Goal: Task Accomplishment & Management: Use online tool/utility

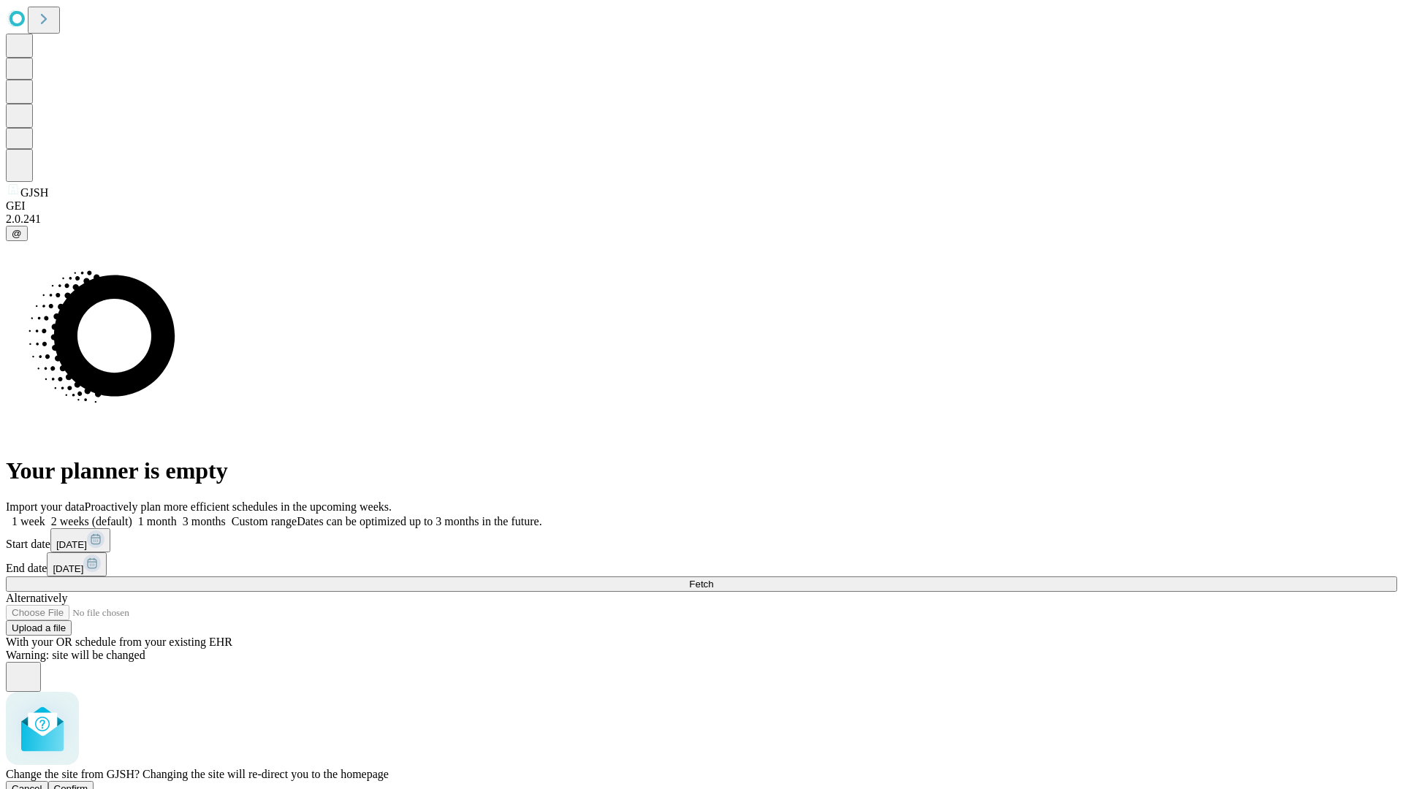
click at [88, 783] on span "Confirm" at bounding box center [71, 788] width 34 height 11
click at [132, 515] on label "2 weeks (default)" at bounding box center [88, 521] width 87 height 12
click at [713, 579] on span "Fetch" at bounding box center [701, 584] width 24 height 11
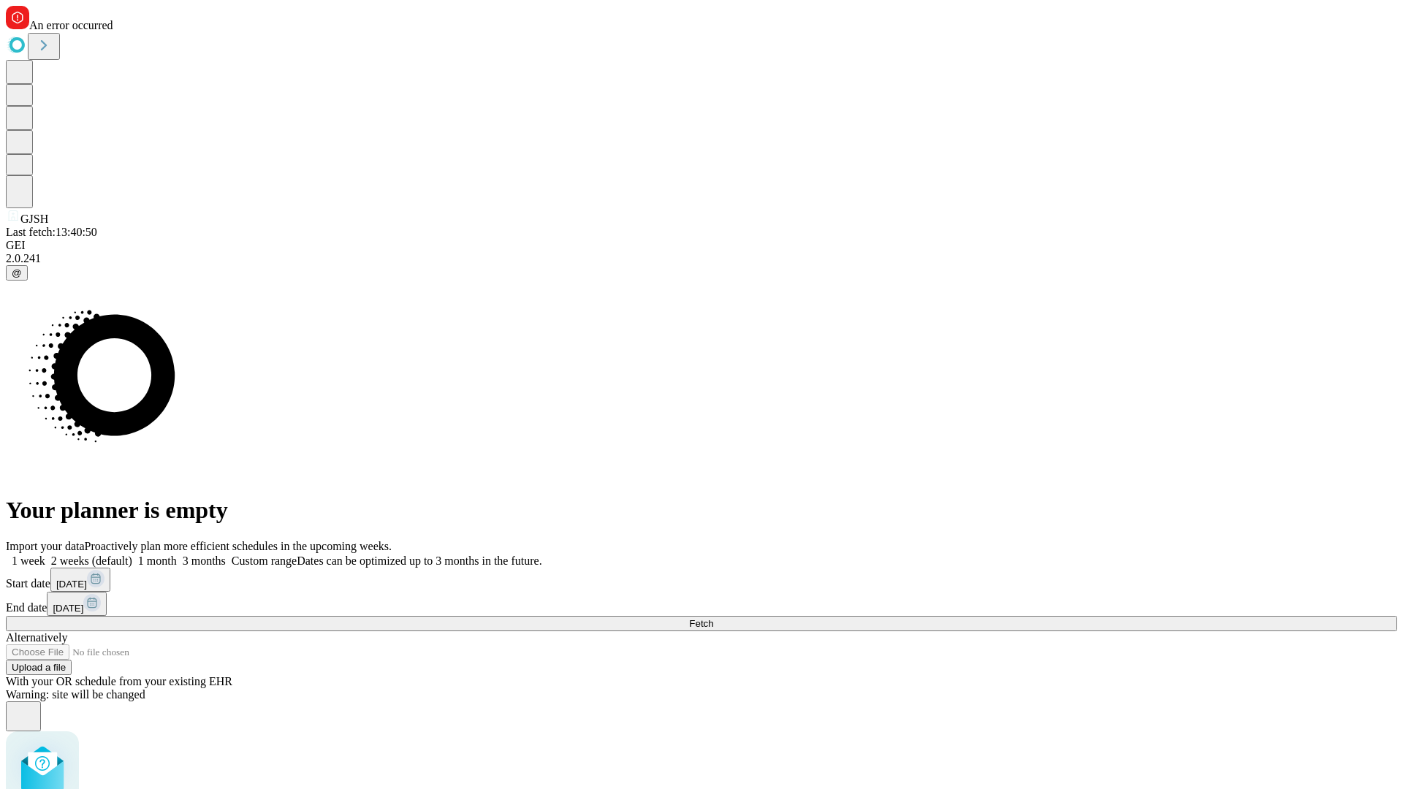
click at [132, 555] on label "2 weeks (default)" at bounding box center [88, 561] width 87 height 12
click at [713, 618] on span "Fetch" at bounding box center [701, 623] width 24 height 11
click at [132, 555] on label "2 weeks (default)" at bounding box center [88, 561] width 87 height 12
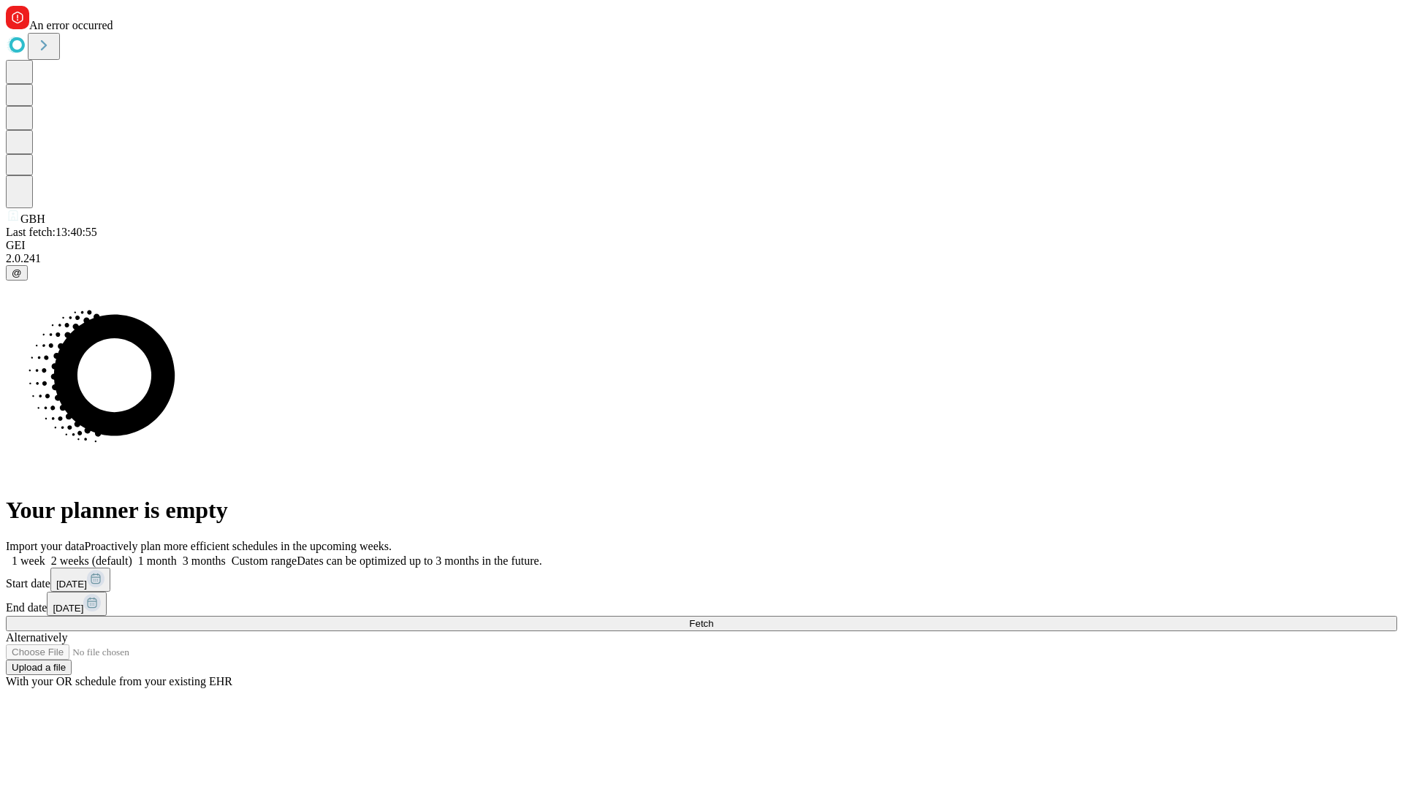
click at [713, 618] on span "Fetch" at bounding box center [701, 623] width 24 height 11
click at [132, 555] on label "2 weeks (default)" at bounding box center [88, 561] width 87 height 12
click at [713, 618] on span "Fetch" at bounding box center [701, 623] width 24 height 11
click at [132, 555] on label "2 weeks (default)" at bounding box center [88, 561] width 87 height 12
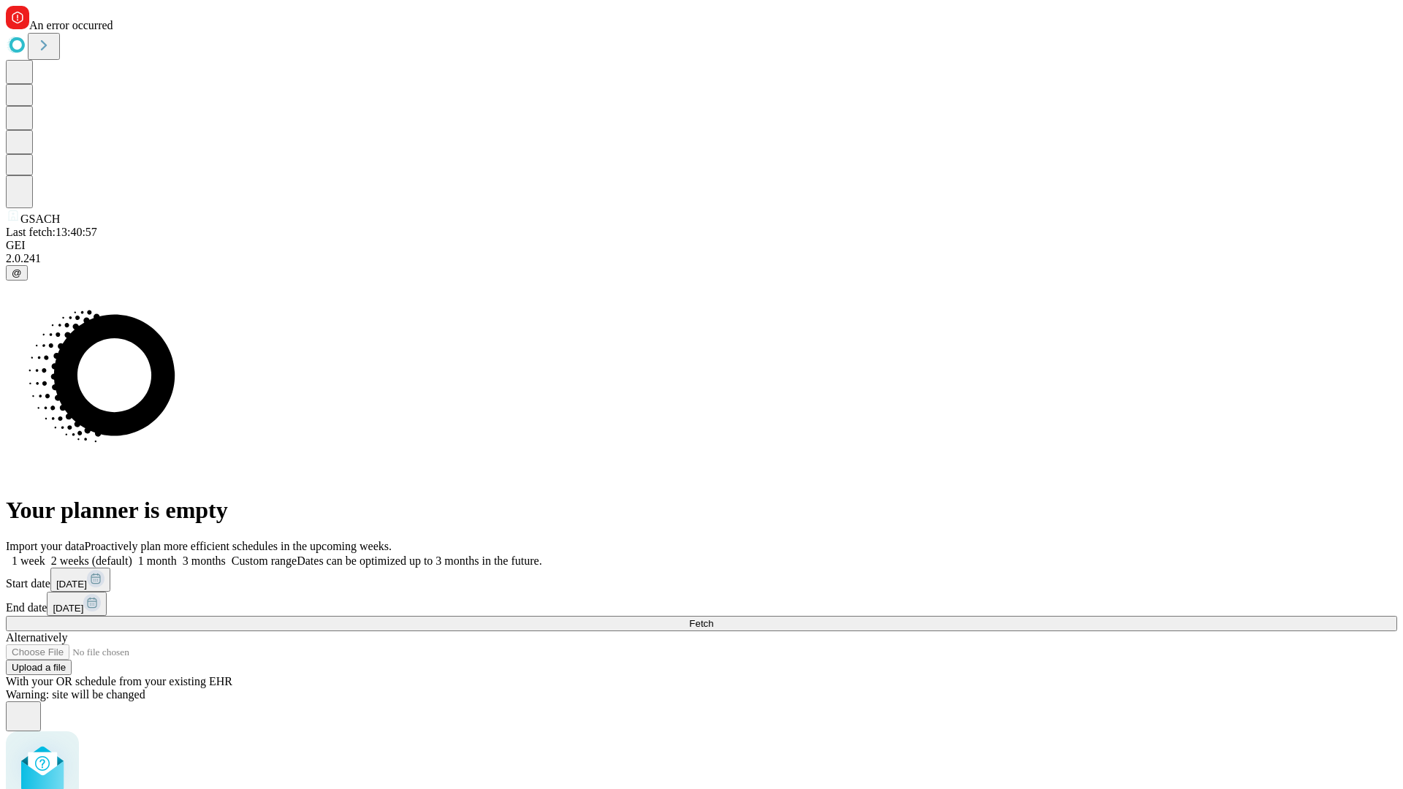
click at [713, 618] on span "Fetch" at bounding box center [701, 623] width 24 height 11
click at [132, 555] on label "2 weeks (default)" at bounding box center [88, 561] width 87 height 12
click at [713, 618] on span "Fetch" at bounding box center [701, 623] width 24 height 11
click at [132, 555] on label "2 weeks (default)" at bounding box center [88, 561] width 87 height 12
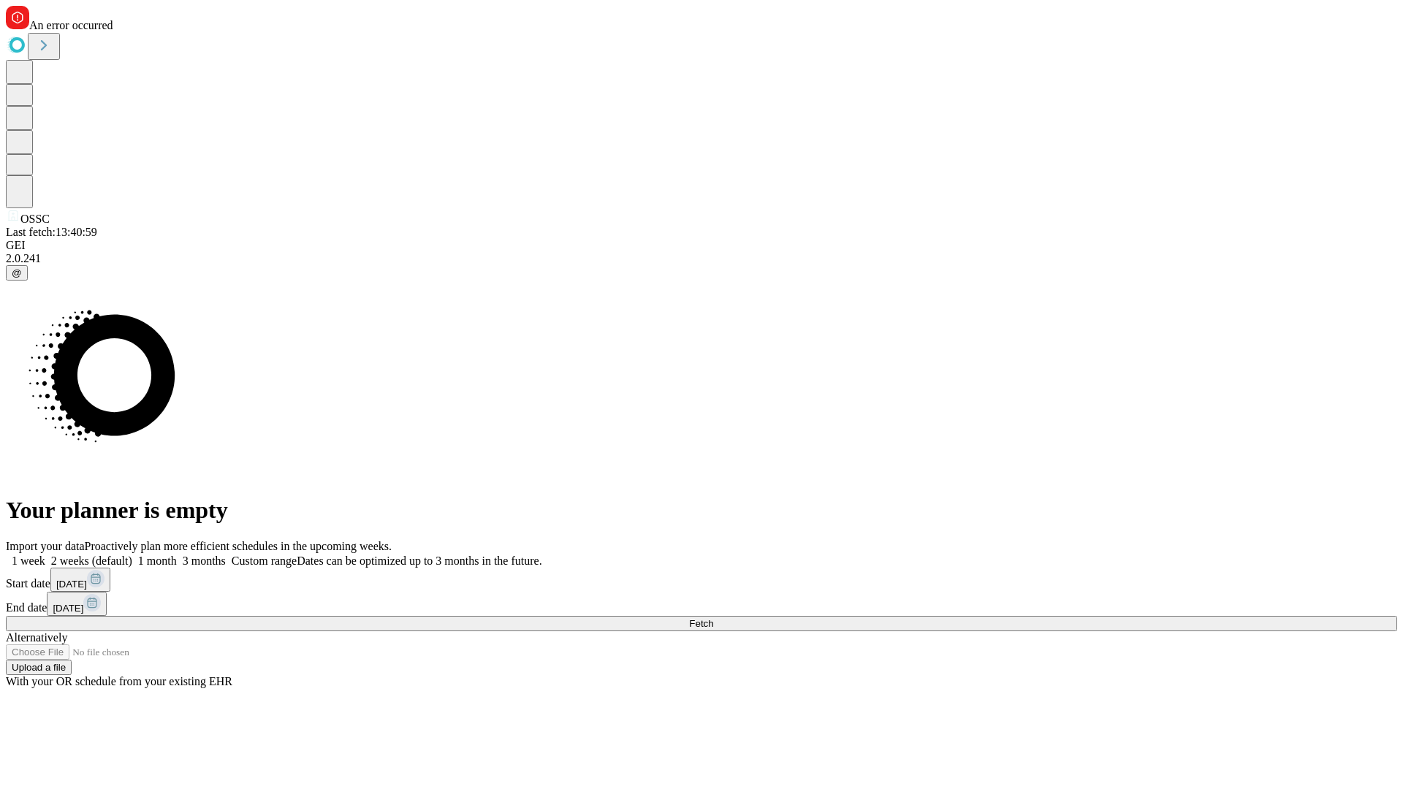
click at [713, 618] on span "Fetch" at bounding box center [701, 623] width 24 height 11
click at [132, 555] on label "2 weeks (default)" at bounding box center [88, 561] width 87 height 12
click at [713, 618] on span "Fetch" at bounding box center [701, 623] width 24 height 11
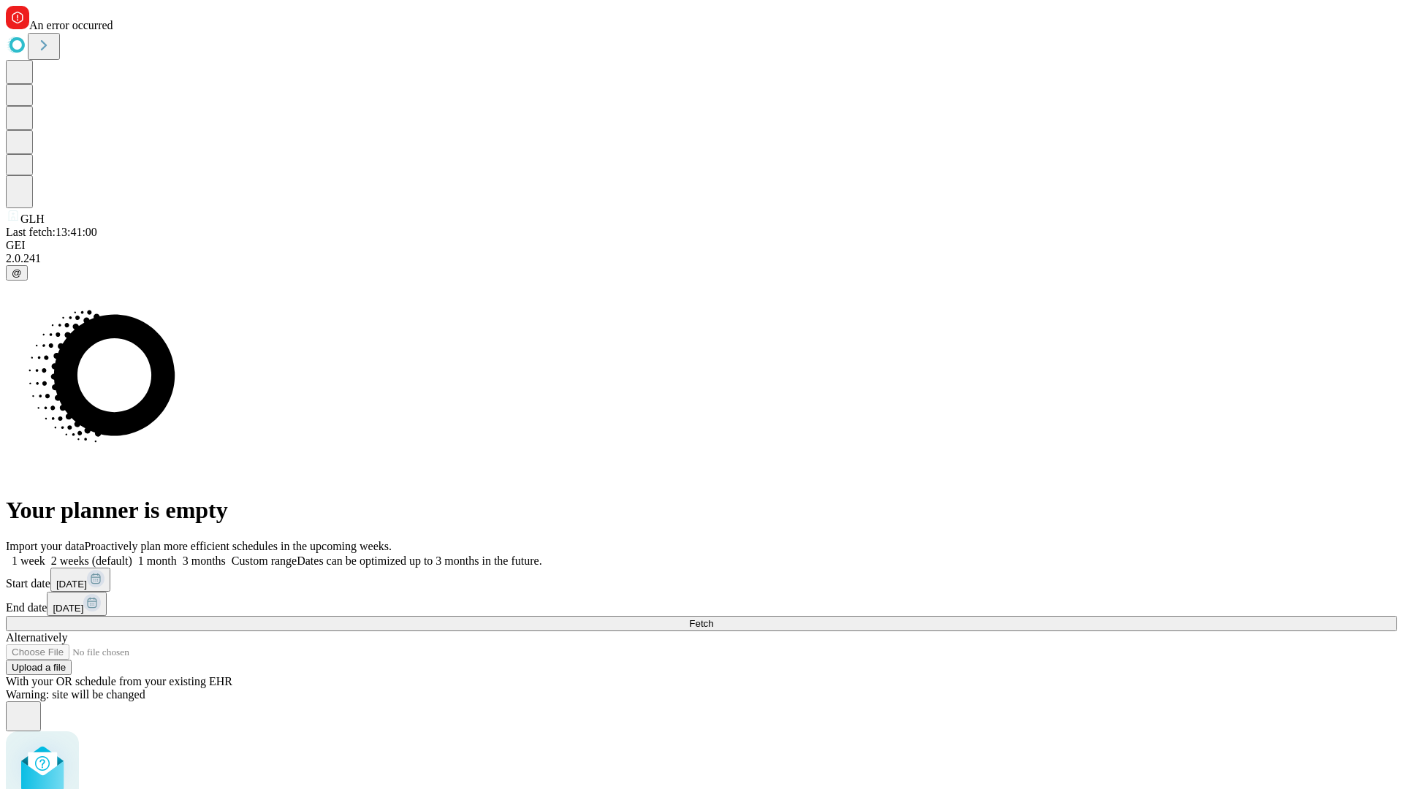
click at [132, 555] on label "2 weeks (default)" at bounding box center [88, 561] width 87 height 12
click at [713, 618] on span "Fetch" at bounding box center [701, 623] width 24 height 11
click at [132, 555] on label "2 weeks (default)" at bounding box center [88, 561] width 87 height 12
click at [713, 618] on span "Fetch" at bounding box center [701, 623] width 24 height 11
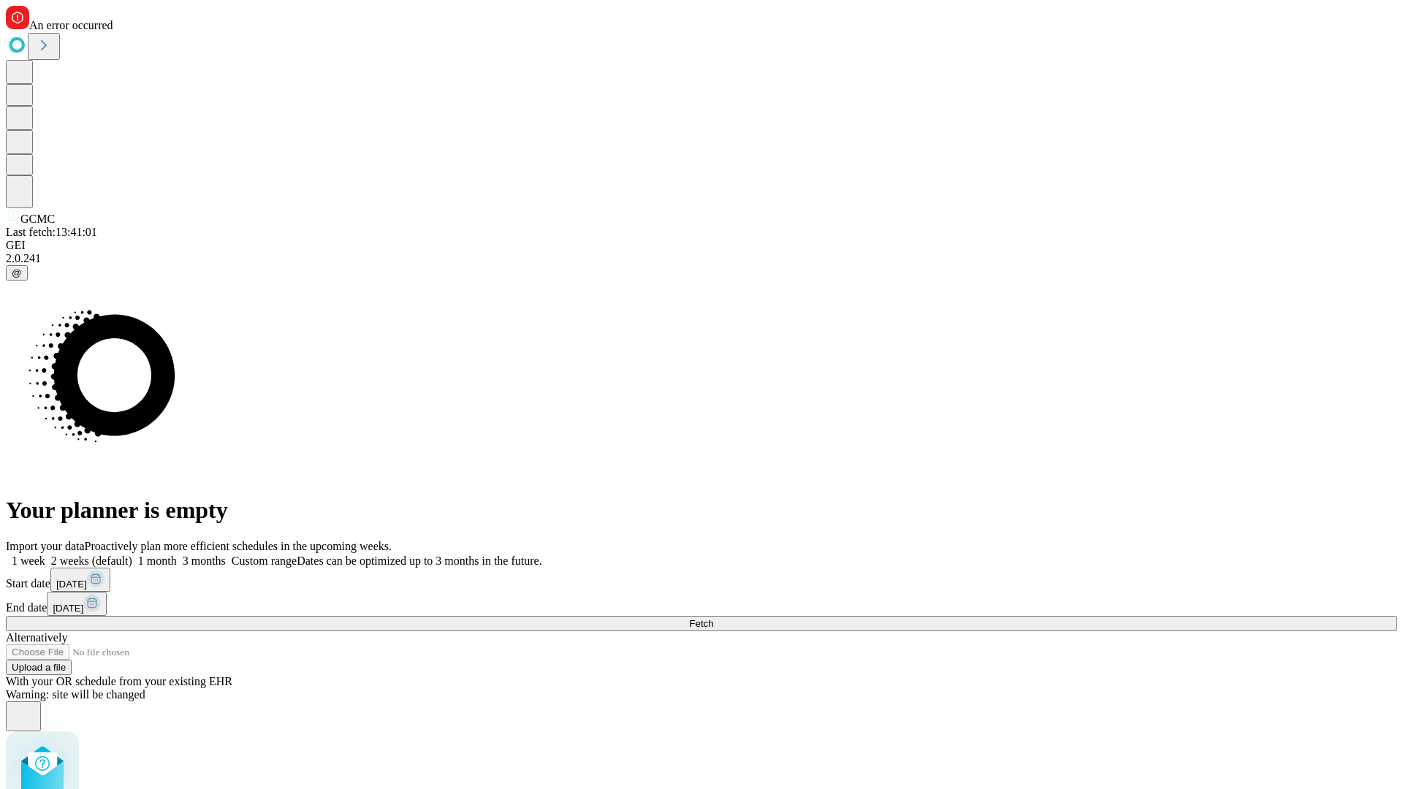
click at [132, 555] on label "2 weeks (default)" at bounding box center [88, 561] width 87 height 12
click at [713, 618] on span "Fetch" at bounding box center [701, 623] width 24 height 11
click at [132, 555] on label "2 weeks (default)" at bounding box center [88, 561] width 87 height 12
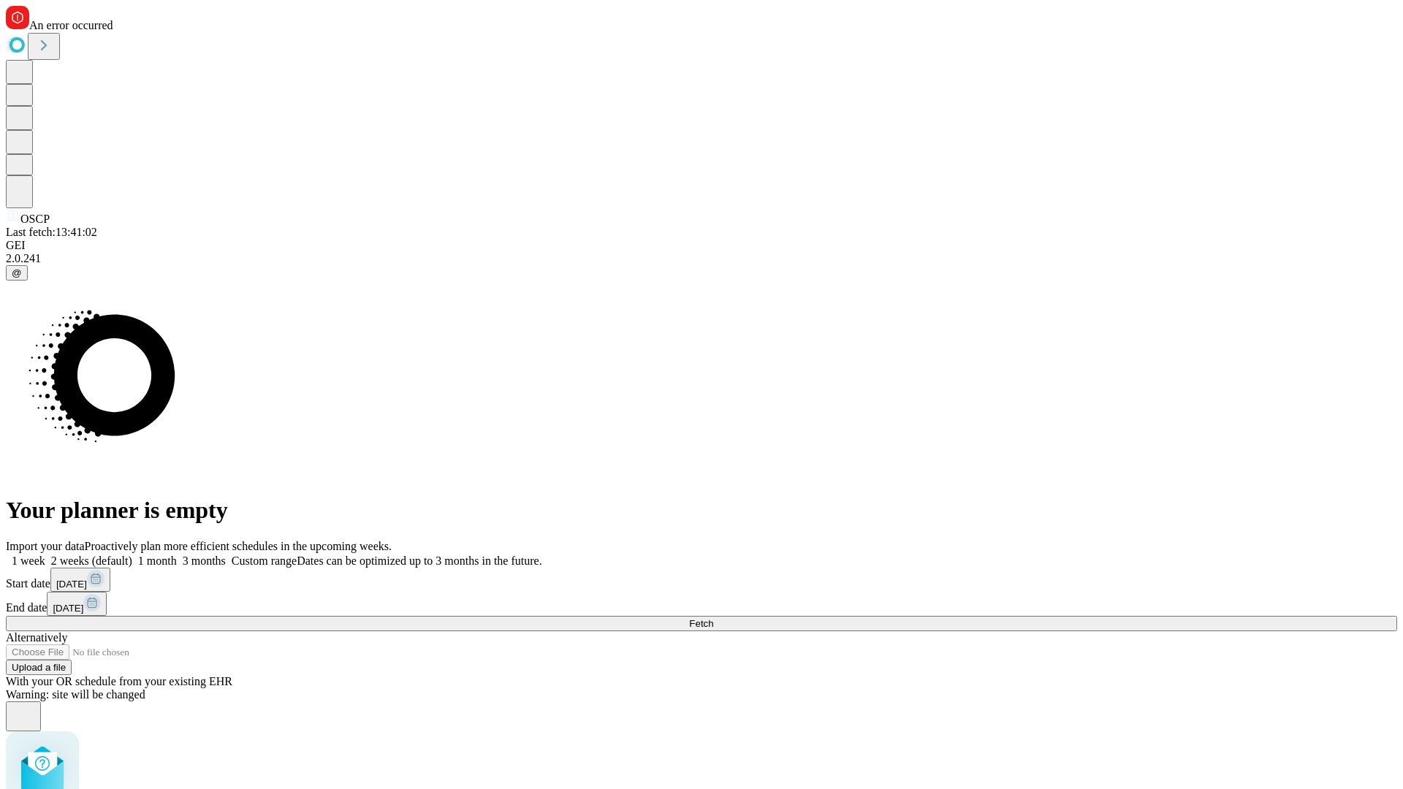
click at [713, 618] on span "Fetch" at bounding box center [701, 623] width 24 height 11
